Goal: Transaction & Acquisition: Purchase product/service

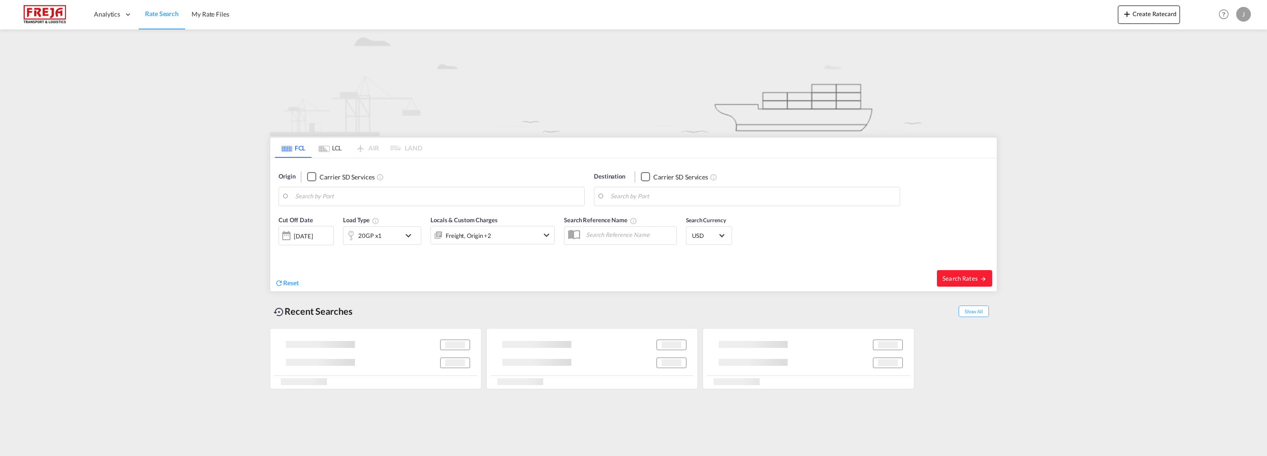
type input "[GEOGRAPHIC_DATA], NOOSL"
type input "[GEOGRAPHIC_DATA], [GEOGRAPHIC_DATA], CAMTR"
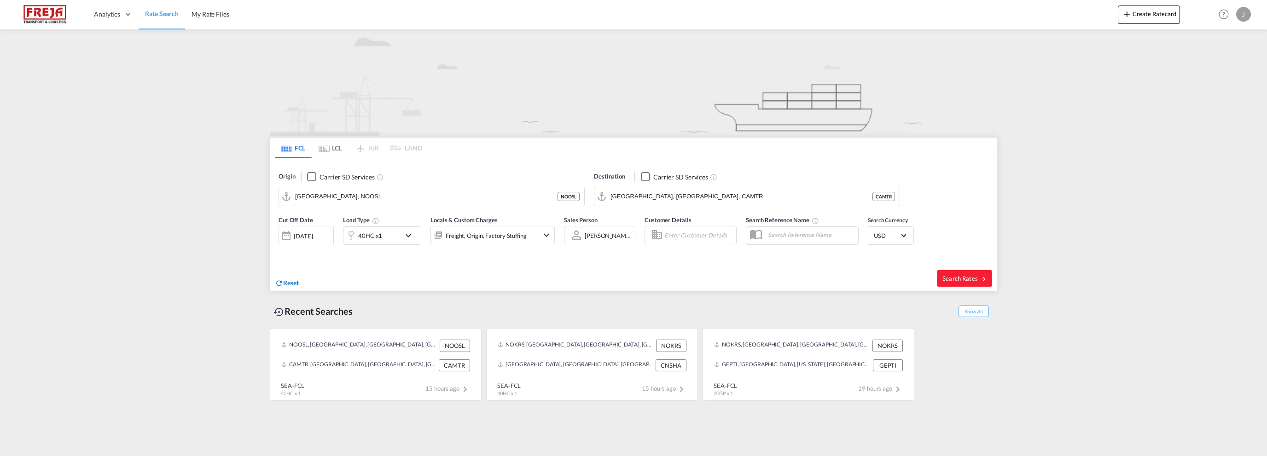
click at [292, 281] on span "Reset" at bounding box center [291, 283] width 16 height 8
click at [334, 197] on body "Analytics Reports Dashboard Rate Search My Rate Files Analytics" at bounding box center [633, 228] width 1267 height 456
click at [324, 215] on div "Larvik Norway NOLAR" at bounding box center [366, 222] width 175 height 28
type input "Larvik, NOLAR"
click at [691, 194] on body "Analytics Reports Dashboard Rate Search My Rate Files Analytics" at bounding box center [633, 228] width 1267 height 456
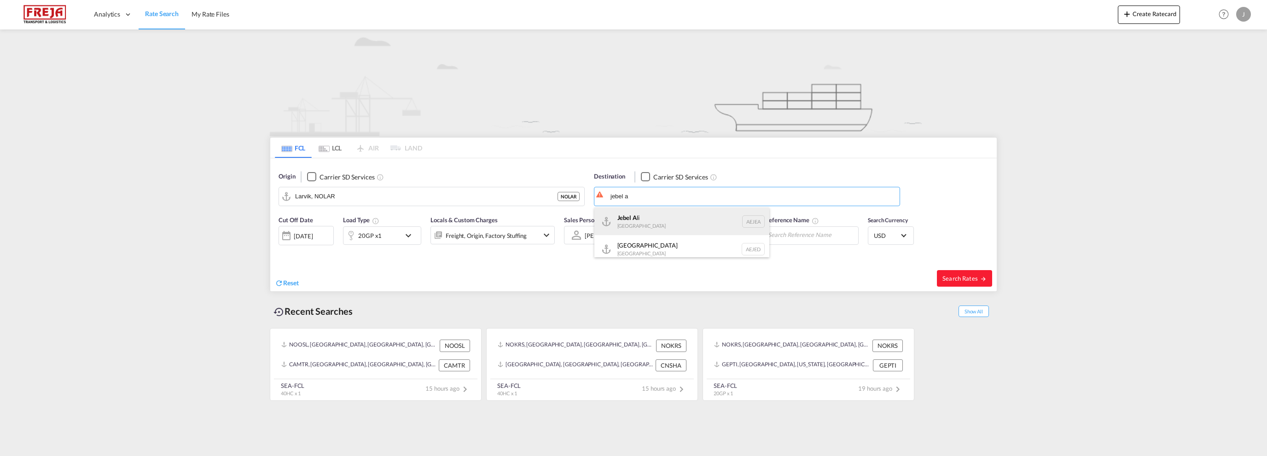
click at [663, 213] on div "Jebel A li [GEOGRAPHIC_DATA] [GEOGRAPHIC_DATA]" at bounding box center [681, 222] width 175 height 28
type input "[GEOGRAPHIC_DATA], [GEOGRAPHIC_DATA]"
click at [313, 233] on div "[DATE]" at bounding box center [303, 236] width 19 height 8
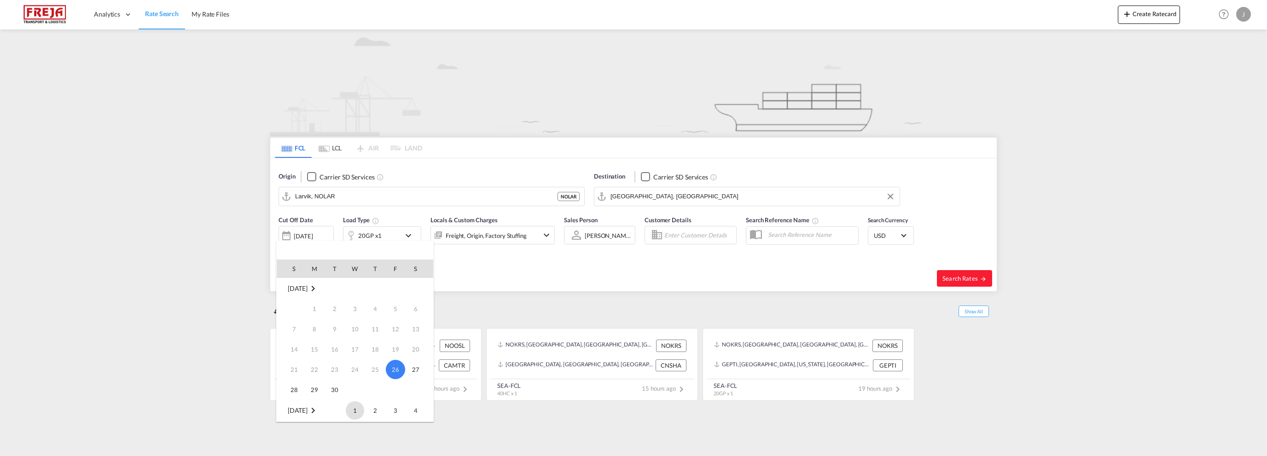
click at [356, 408] on span "1" at bounding box center [355, 410] width 18 height 18
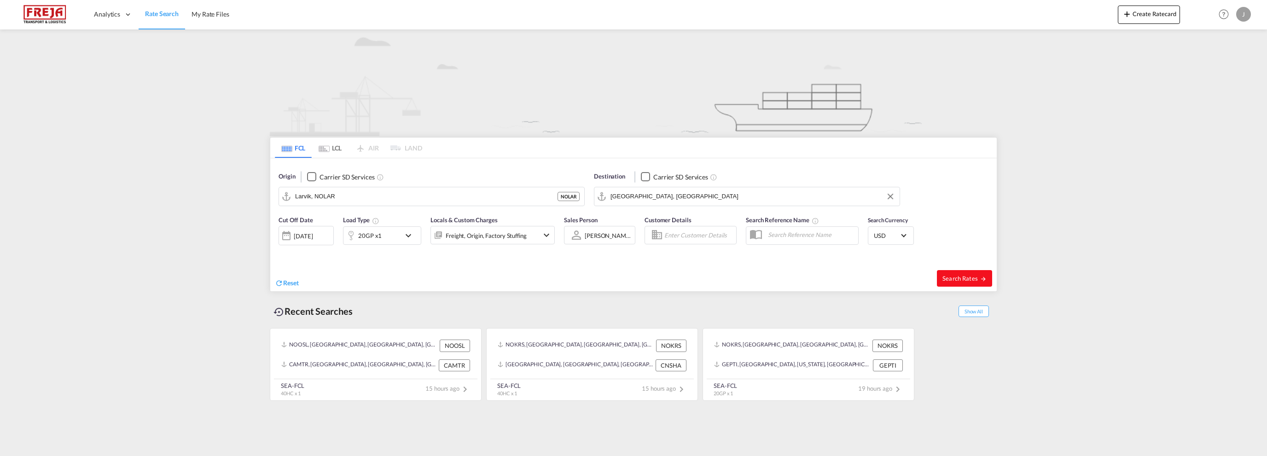
click at [958, 278] on span "Search Rates" at bounding box center [964, 278] width 44 height 7
type input "NOLAR to AEJEA / [DATE]"
